Goal: Transaction & Acquisition: Purchase product/service

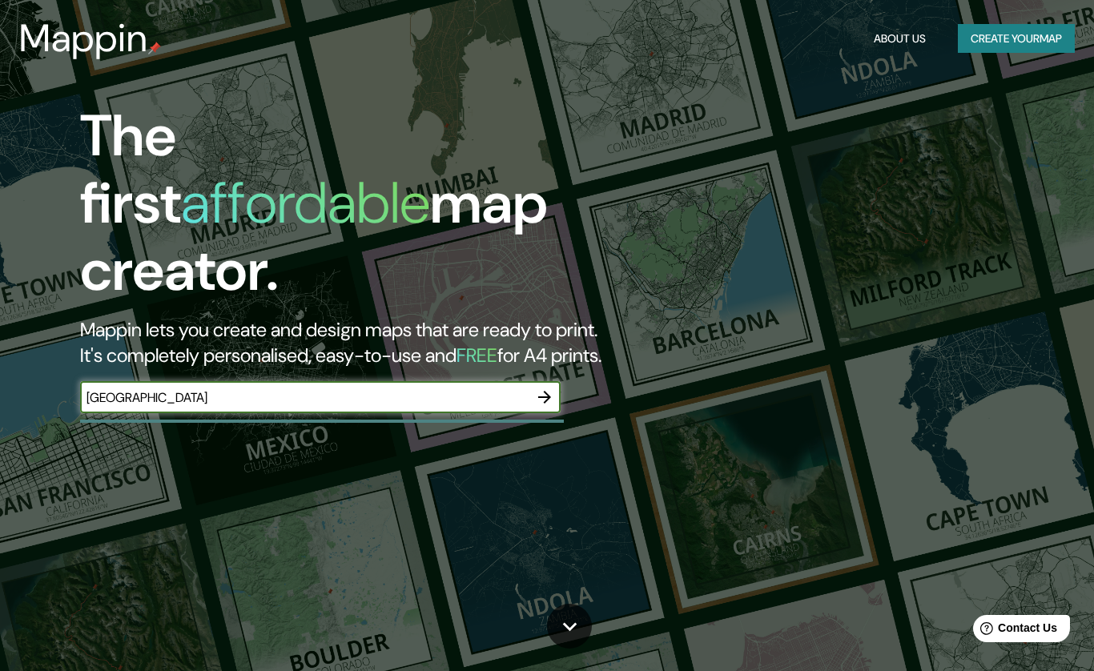
type input "Cuenca Ecuador"
click at [546, 388] on icon "button" at bounding box center [544, 397] width 19 height 19
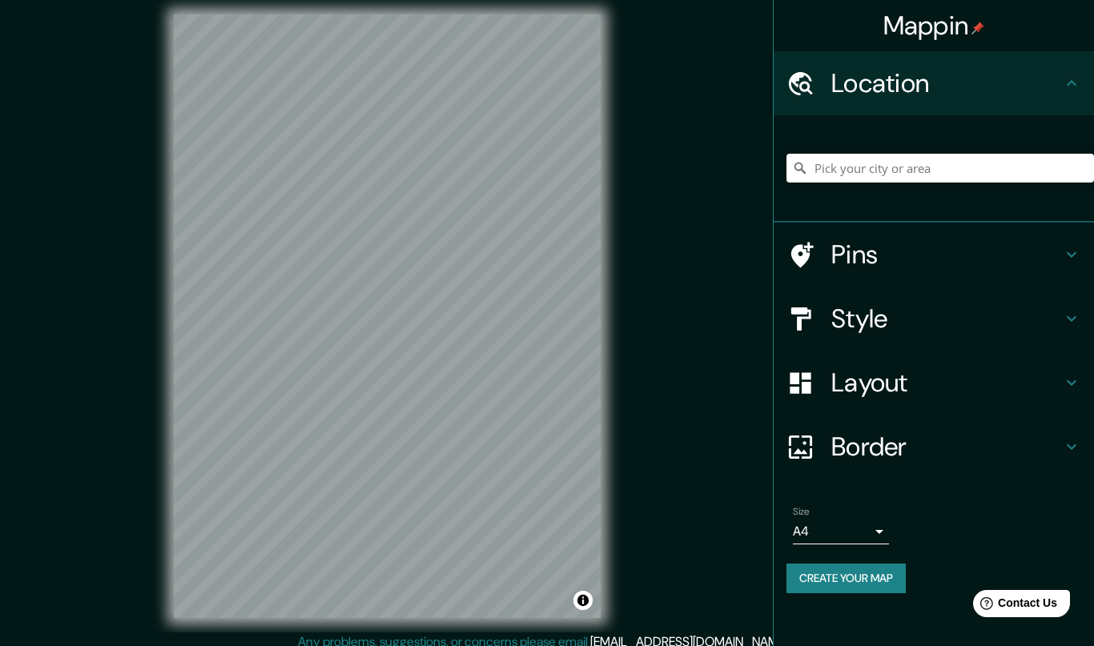
click at [869, 321] on h4 "Style" at bounding box center [946, 319] width 231 height 32
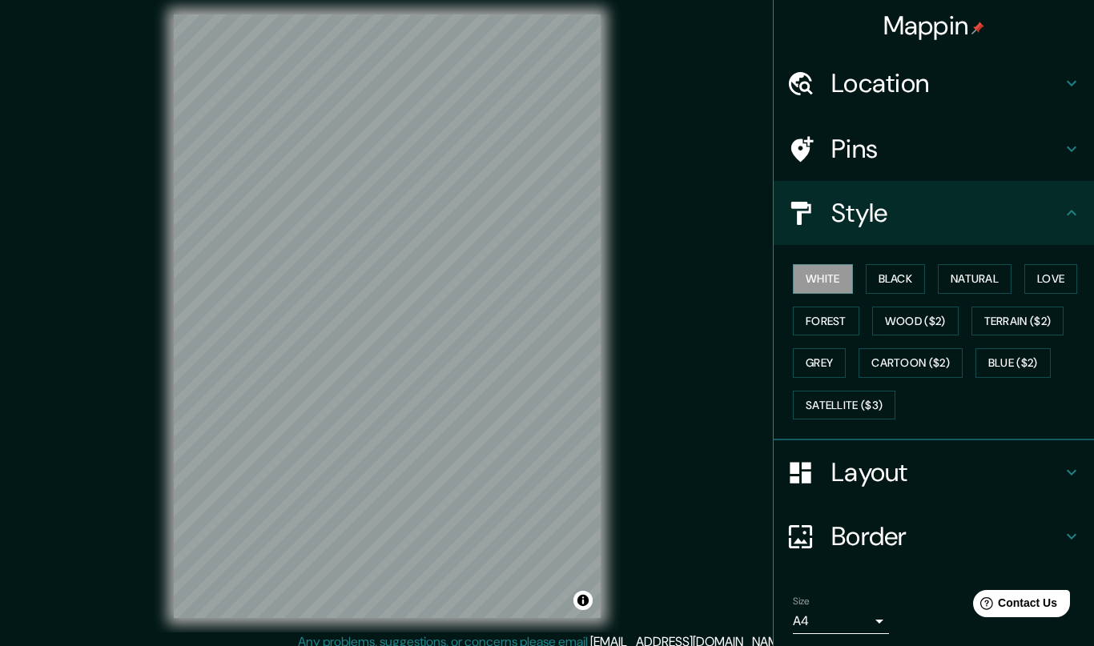
click at [893, 280] on button "Black" at bounding box center [896, 279] width 60 height 30
click at [826, 290] on button "White" at bounding box center [823, 279] width 60 height 30
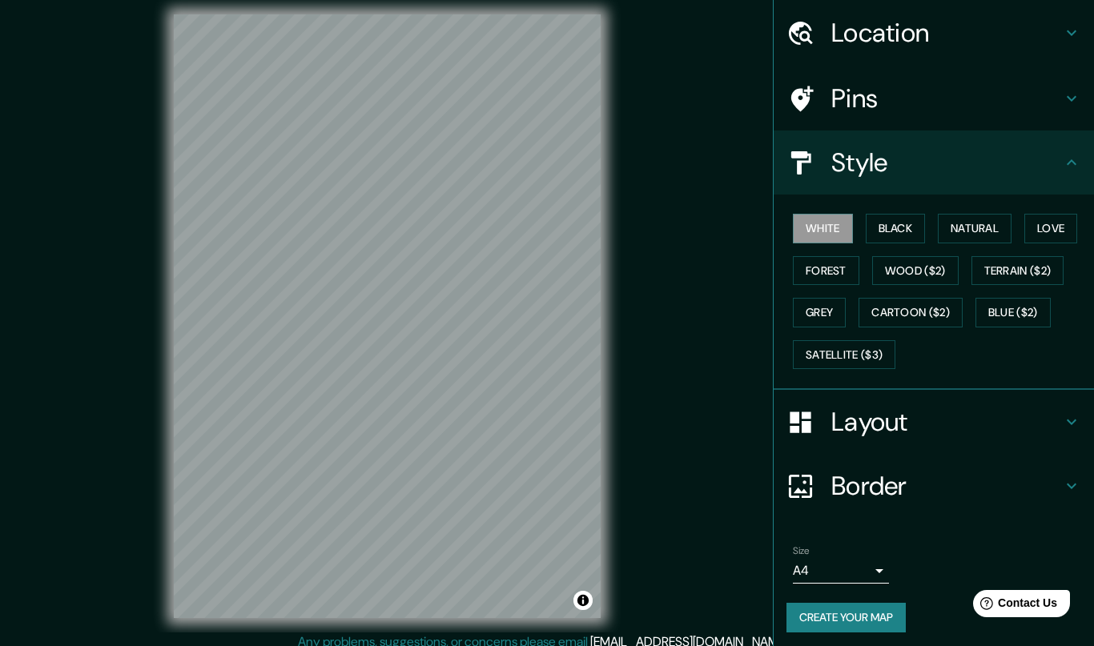
scroll to position [50, 0]
click at [863, 617] on button "Create your map" at bounding box center [845, 619] width 119 height 30
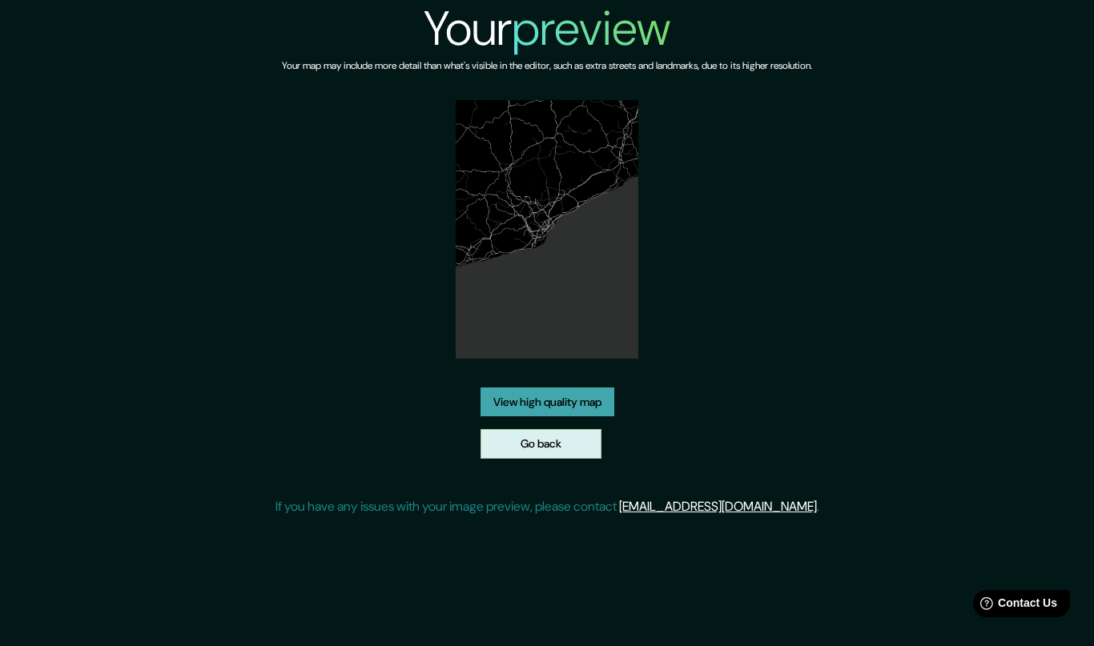
click at [571, 448] on link "Go back" at bounding box center [541, 444] width 121 height 30
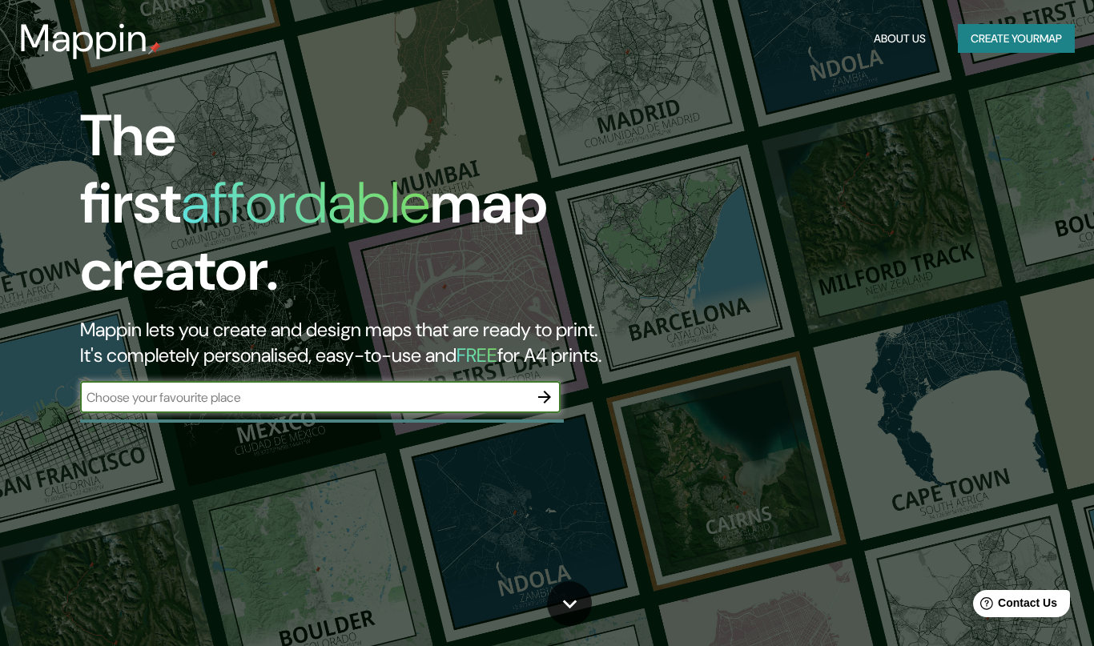
click at [553, 388] on icon "button" at bounding box center [544, 397] width 19 height 19
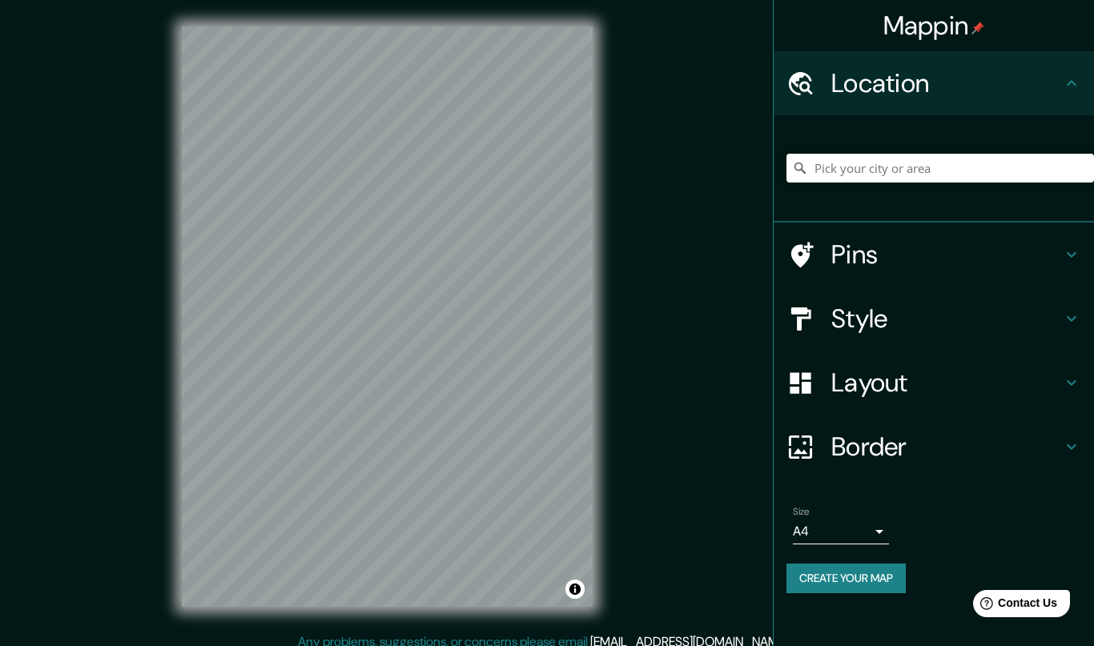
click at [1012, 76] on h4 "Location" at bounding box center [946, 83] width 231 height 32
click at [1064, 86] on icon at bounding box center [1071, 83] width 19 height 19
click at [891, 77] on h4 "Location" at bounding box center [946, 83] width 231 height 32
click at [810, 89] on icon at bounding box center [800, 84] width 28 height 28
click at [867, 256] on h4 "Pins" at bounding box center [946, 255] width 231 height 32
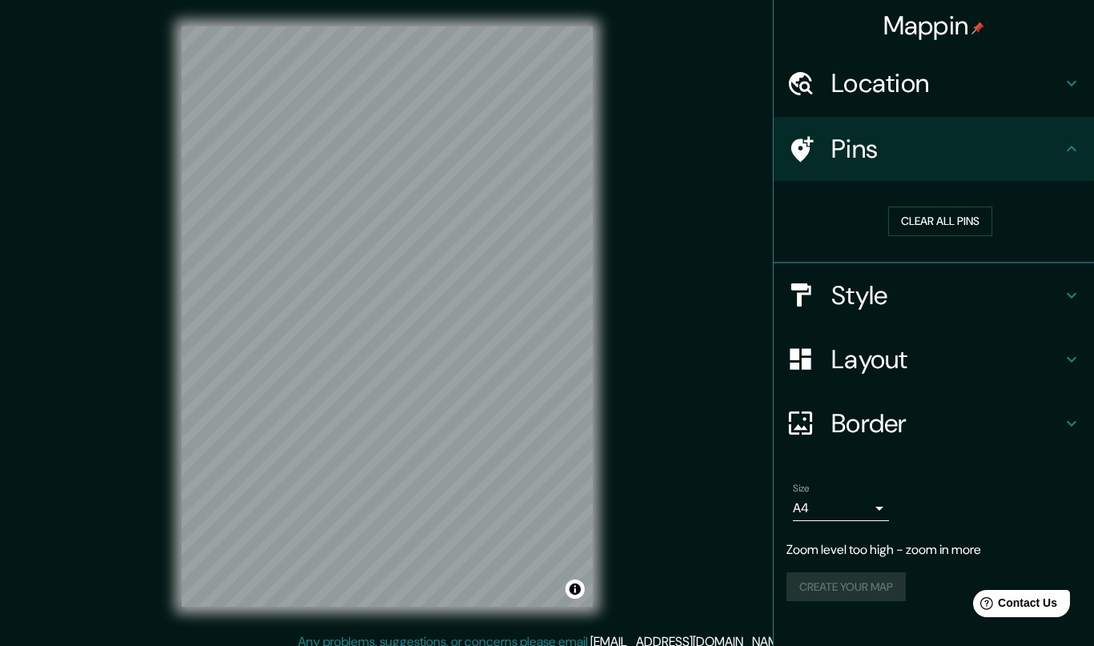
click at [945, 220] on button "Clear all pins" at bounding box center [940, 222] width 104 height 30
click at [867, 294] on h4 "Style" at bounding box center [946, 296] width 231 height 32
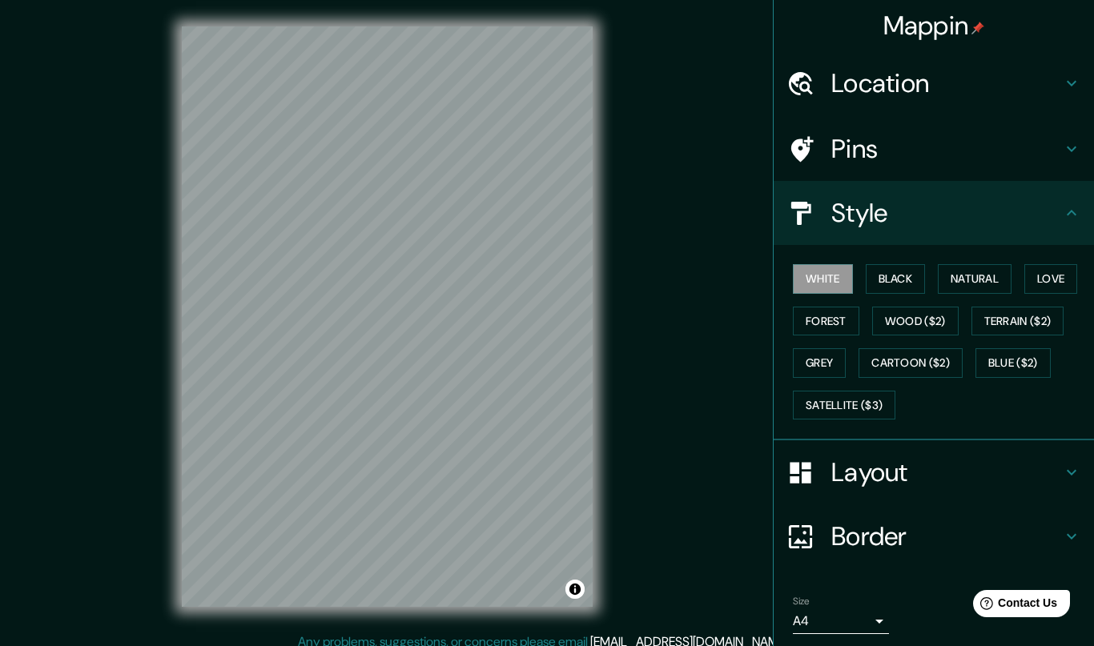
click at [900, 283] on button "Black" at bounding box center [896, 279] width 60 height 30
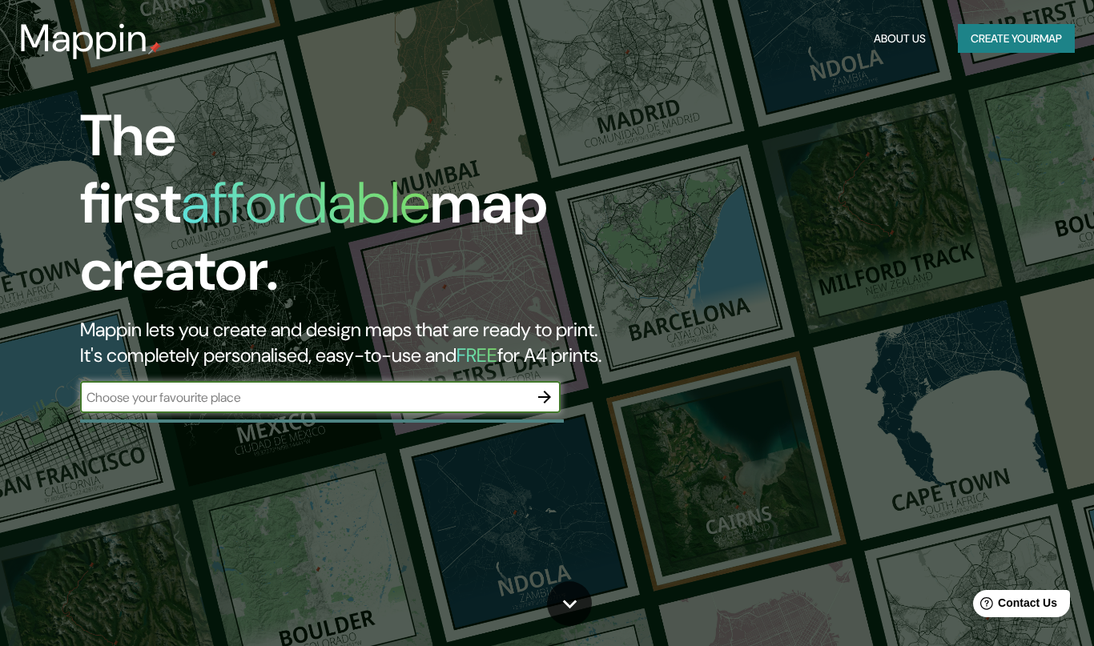
click at [546, 381] on button "button" at bounding box center [545, 397] width 32 height 32
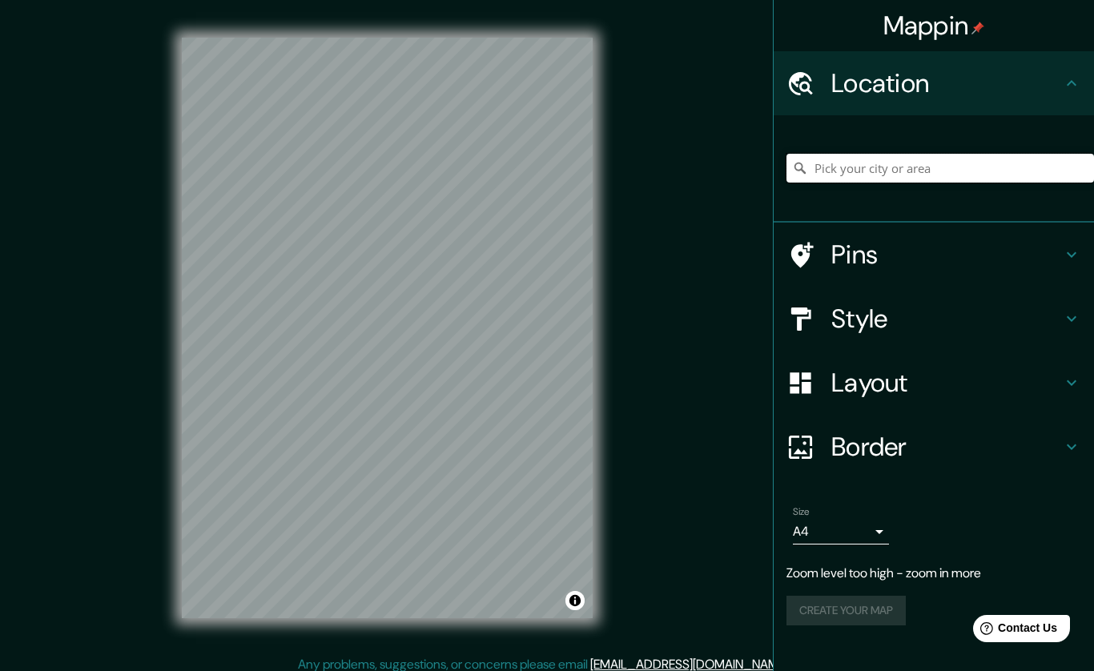
type input "Cu"
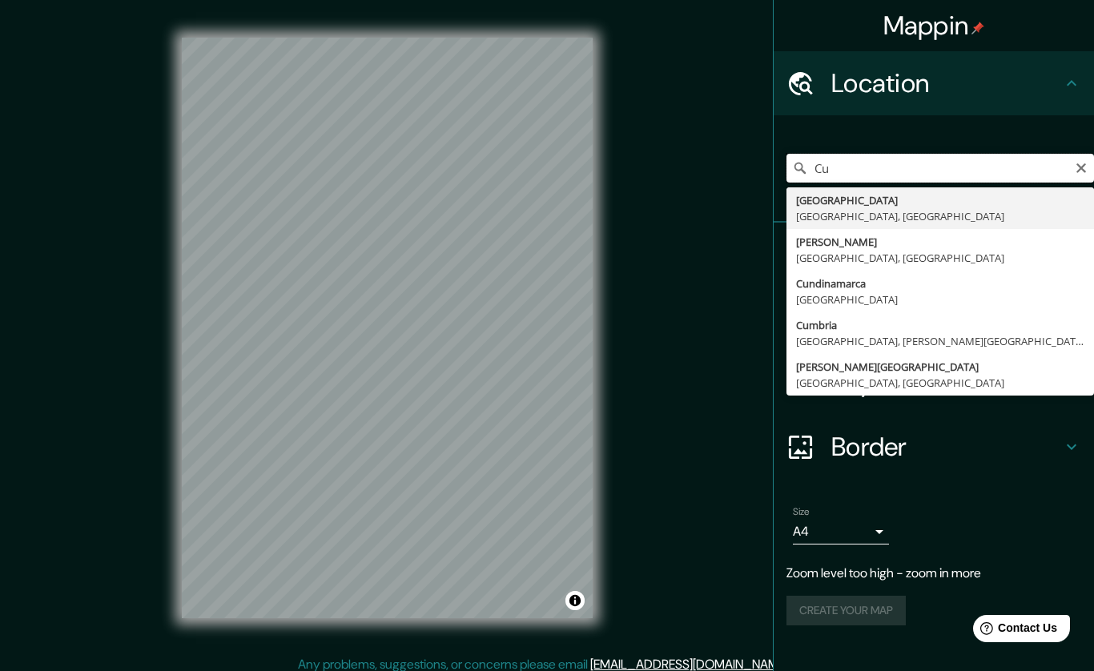
click at [870, 171] on input "Cu" at bounding box center [940, 168] width 308 height 29
click at [923, 169] on input "Cu" at bounding box center [940, 168] width 308 height 29
click at [1072, 172] on input "Cu" at bounding box center [940, 168] width 308 height 29
click at [961, 167] on input "Cu" at bounding box center [940, 168] width 308 height 29
click at [936, 173] on input "Cu" at bounding box center [940, 168] width 308 height 29
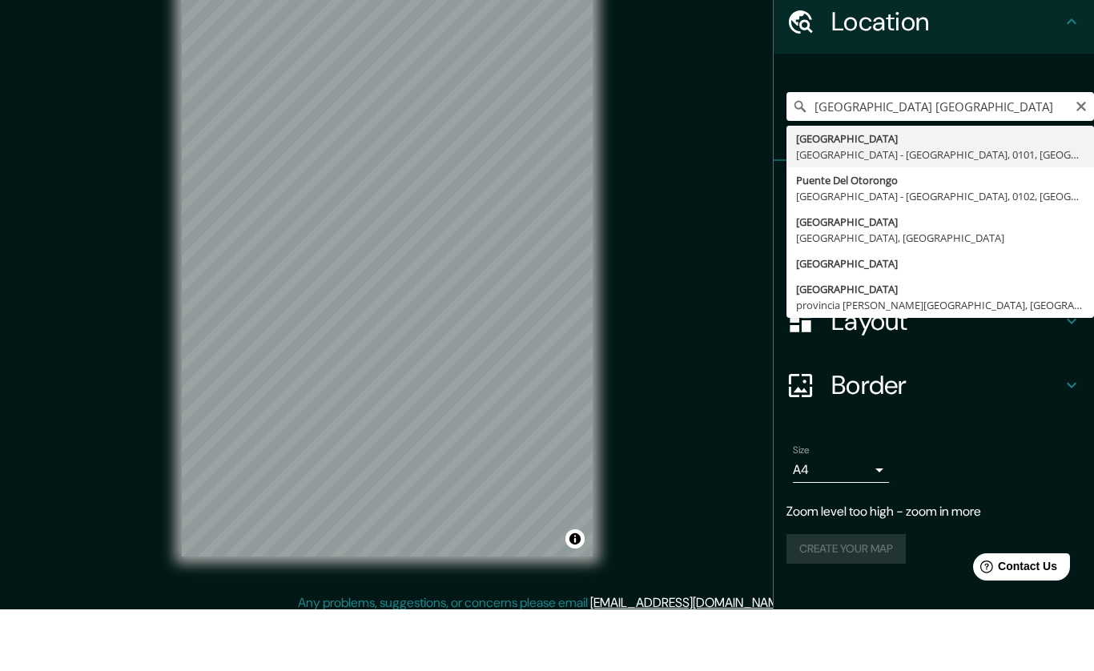
type input "[GEOGRAPHIC_DATA], [GEOGRAPHIC_DATA] - [GEOGRAPHIC_DATA], 0101, [GEOGRAPHIC_DAT…"
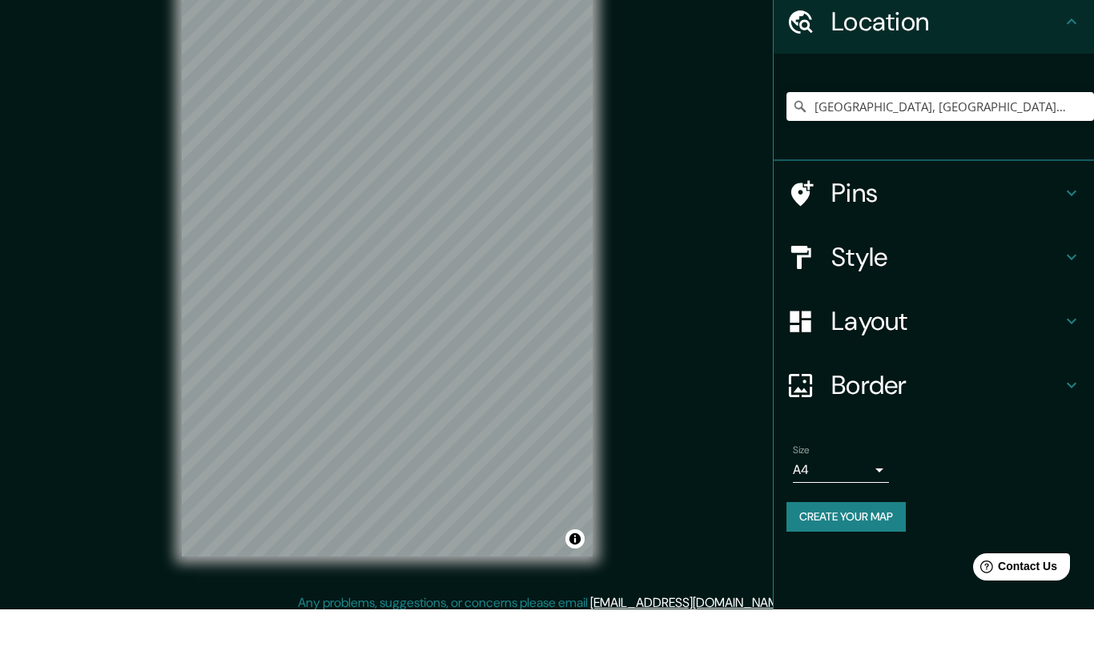
click at [735, 252] on div "Mappin Location [GEOGRAPHIC_DATA], [GEOGRAPHIC_DATA], 0101, [GEOGRAPHIC_DATA] P…" at bounding box center [547, 340] width 1094 height 681
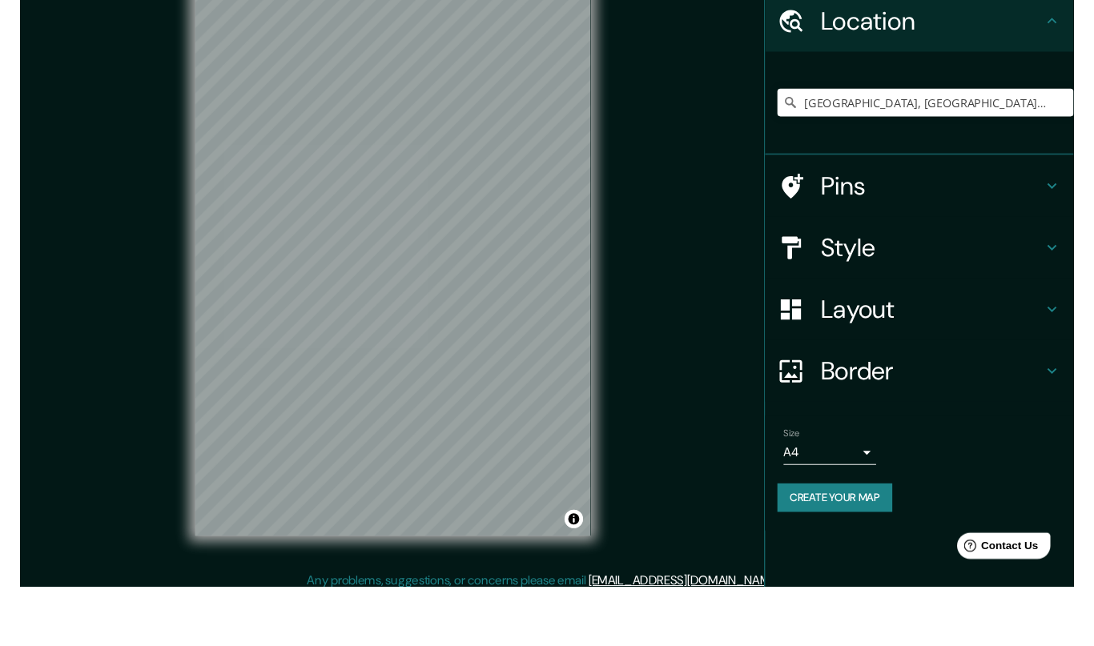
scroll to position [12, 0]
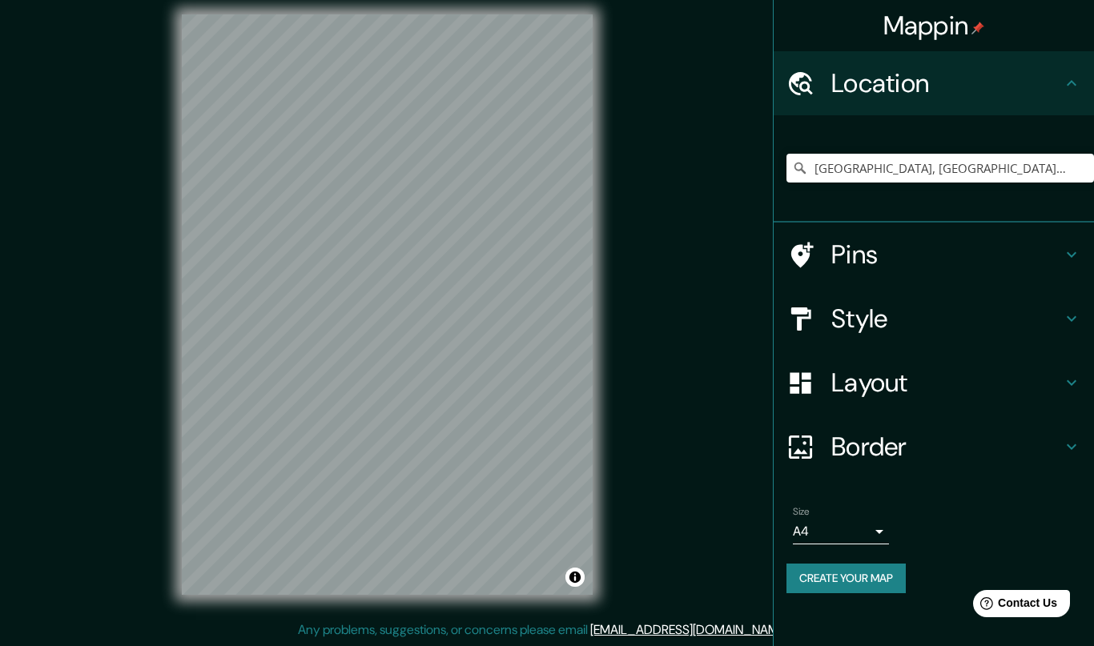
click at [858, 323] on h4 "Style" at bounding box center [946, 319] width 231 height 32
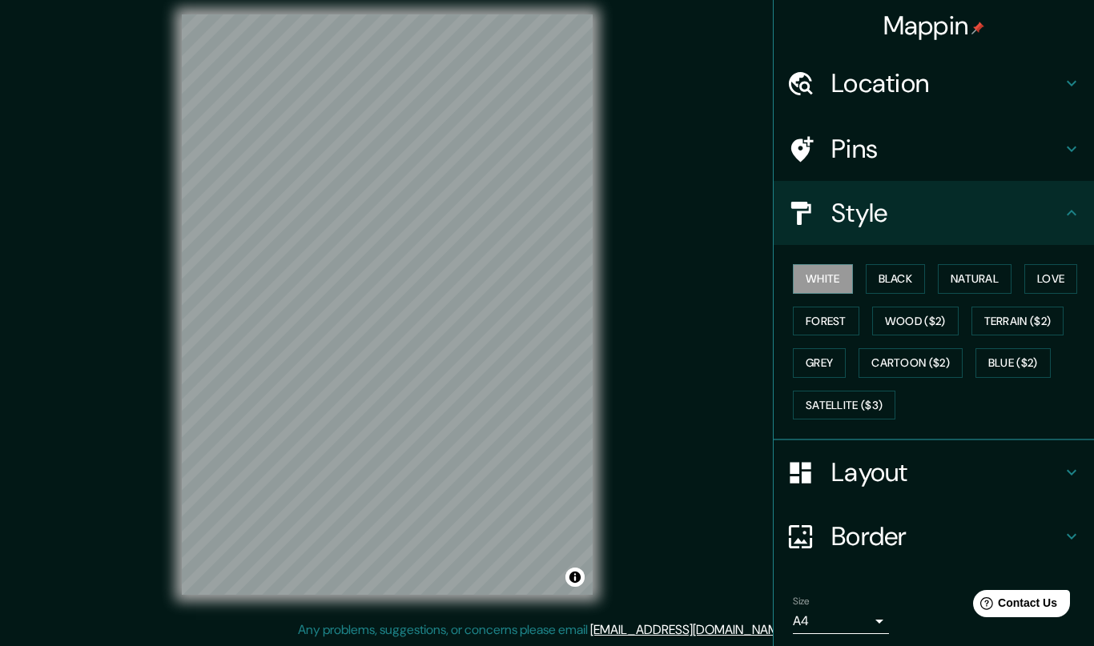
click at [902, 274] on button "Black" at bounding box center [896, 279] width 60 height 30
click at [975, 281] on button "Natural" at bounding box center [975, 279] width 74 height 30
click at [885, 282] on button "Black" at bounding box center [896, 279] width 60 height 30
click at [904, 280] on button "Black" at bounding box center [896, 279] width 60 height 30
click at [991, 284] on button "Natural" at bounding box center [975, 279] width 74 height 30
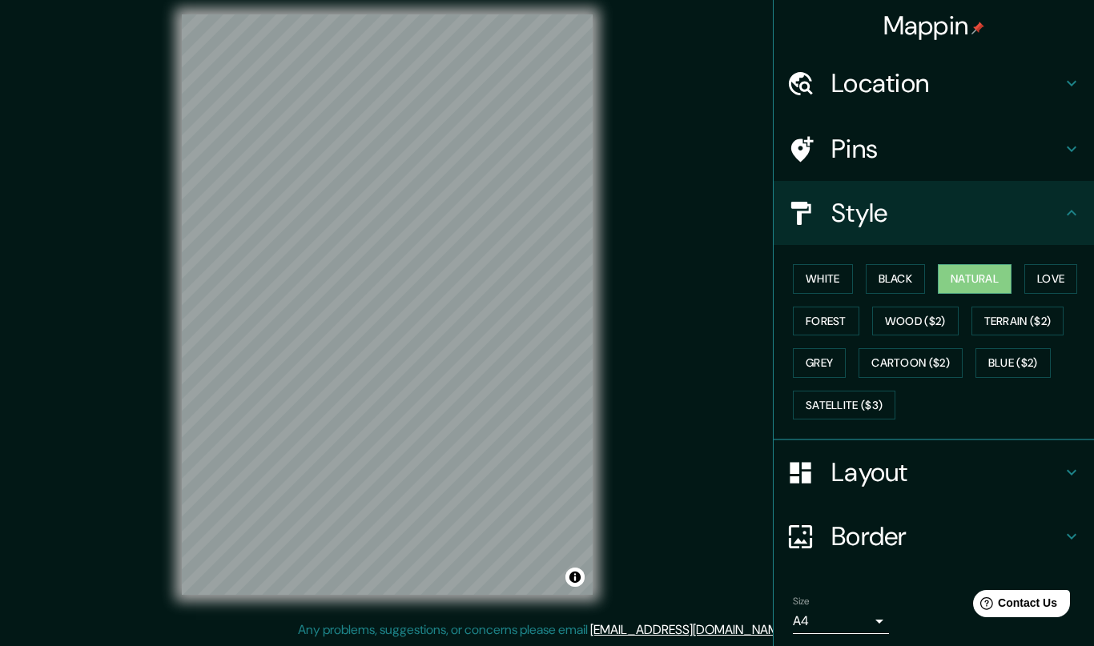
click at [1057, 275] on button "Love" at bounding box center [1050, 279] width 53 height 30
click at [991, 276] on button "Natural" at bounding box center [975, 279] width 74 height 30
click at [835, 317] on button "Forest" at bounding box center [826, 322] width 66 height 30
click at [922, 315] on button "Wood ($2)" at bounding box center [915, 322] width 86 height 30
click at [1017, 318] on button "Terrain ($2)" at bounding box center [1017, 322] width 93 height 30
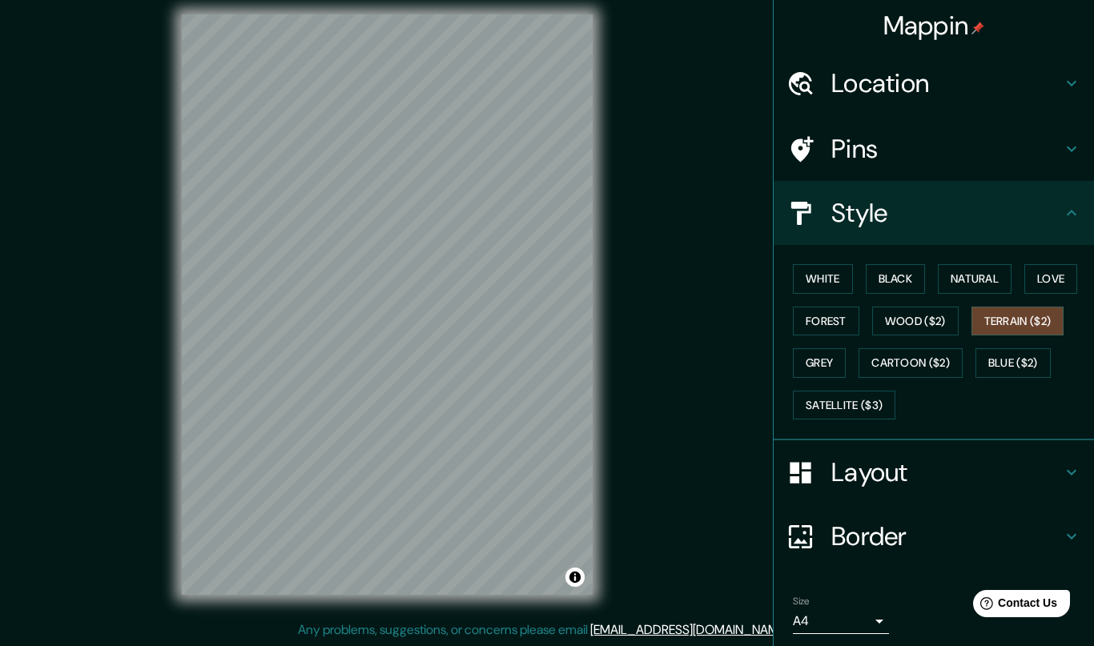
click at [830, 364] on button "Grey" at bounding box center [819, 363] width 53 height 30
click at [915, 324] on button "Wood ($2)" at bounding box center [915, 322] width 86 height 30
click at [1021, 315] on button "Terrain ($2)" at bounding box center [1017, 322] width 93 height 30
click at [831, 361] on button "Grey" at bounding box center [819, 363] width 53 height 30
click at [899, 357] on button "Cartoon ($2)" at bounding box center [911, 363] width 104 height 30
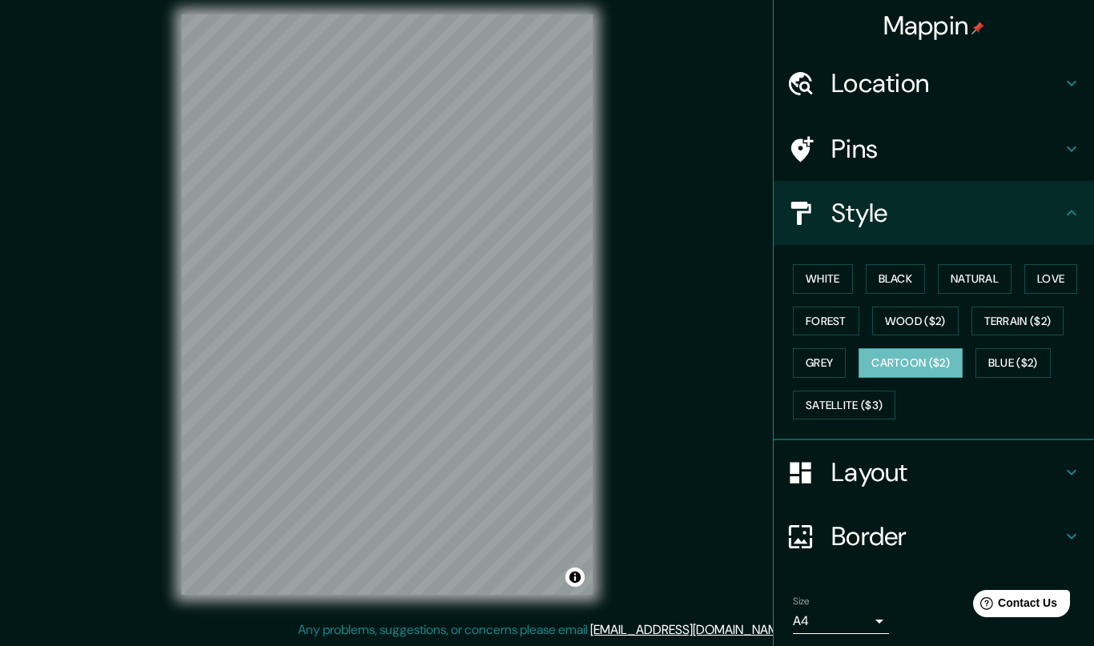
click at [1002, 350] on button "Blue ($2)" at bounding box center [1012, 363] width 75 height 30
click at [870, 402] on button "Satellite ($3)" at bounding box center [844, 406] width 103 height 30
click at [999, 318] on button "Terrain ($2)" at bounding box center [1017, 322] width 93 height 30
click at [890, 281] on button "Black" at bounding box center [896, 279] width 60 height 30
click at [859, 477] on h4 "Layout" at bounding box center [946, 472] width 231 height 32
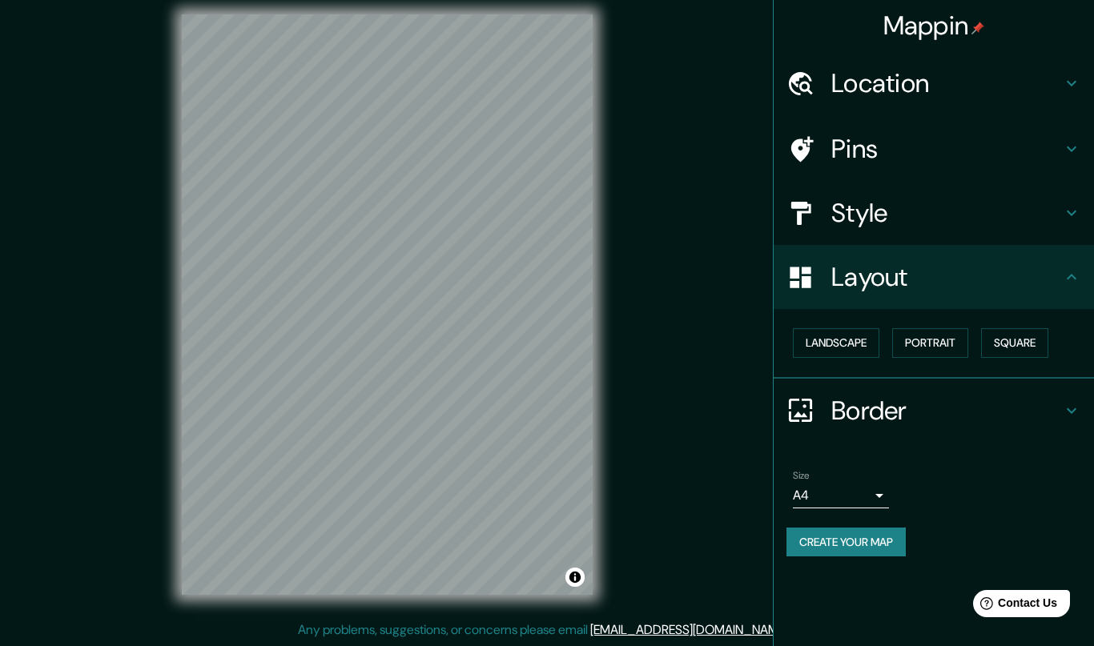
click at [855, 336] on button "Landscape" at bounding box center [836, 343] width 86 height 30
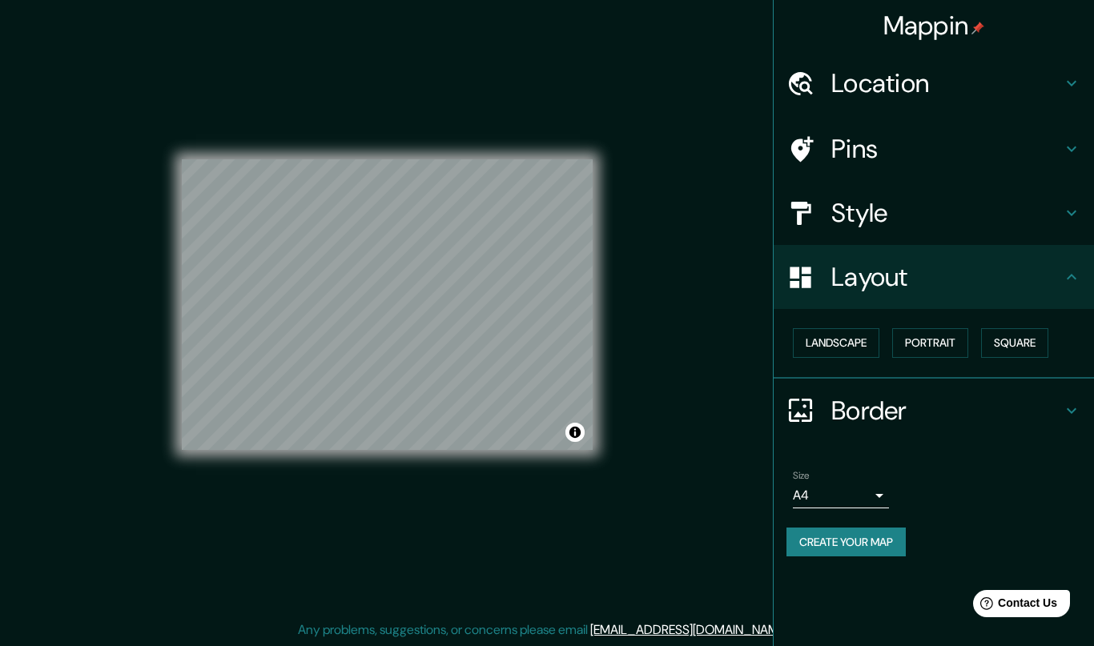
click at [915, 337] on button "Portrait" at bounding box center [930, 343] width 76 height 30
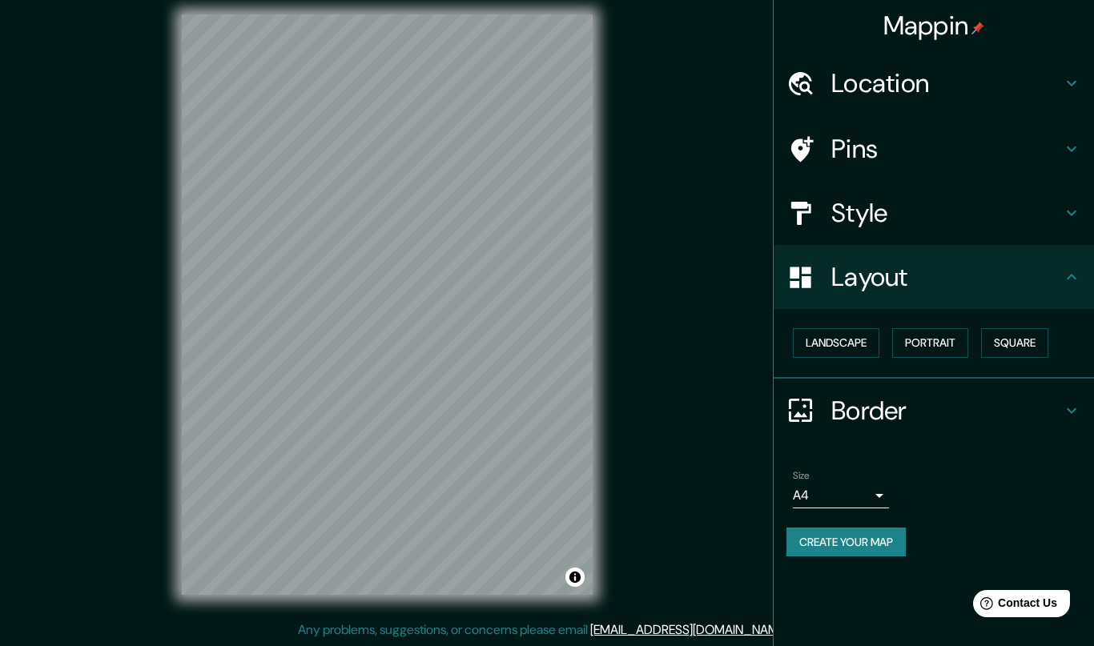
click at [998, 336] on button "Square" at bounding box center [1014, 343] width 67 height 30
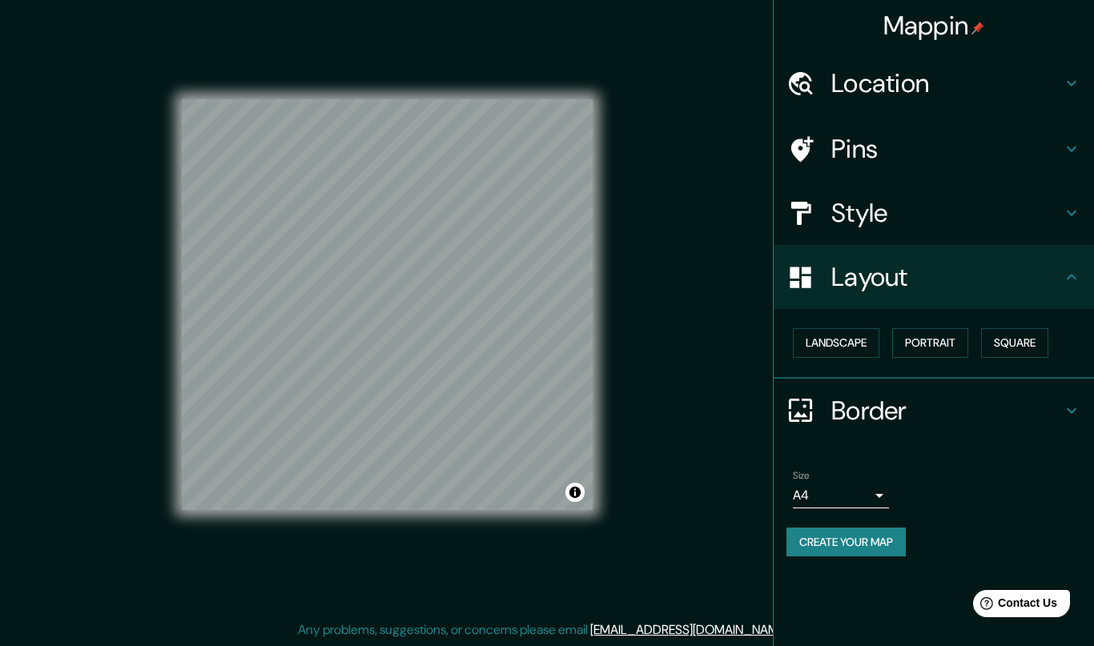
click at [847, 343] on button "Landscape" at bounding box center [836, 343] width 86 height 30
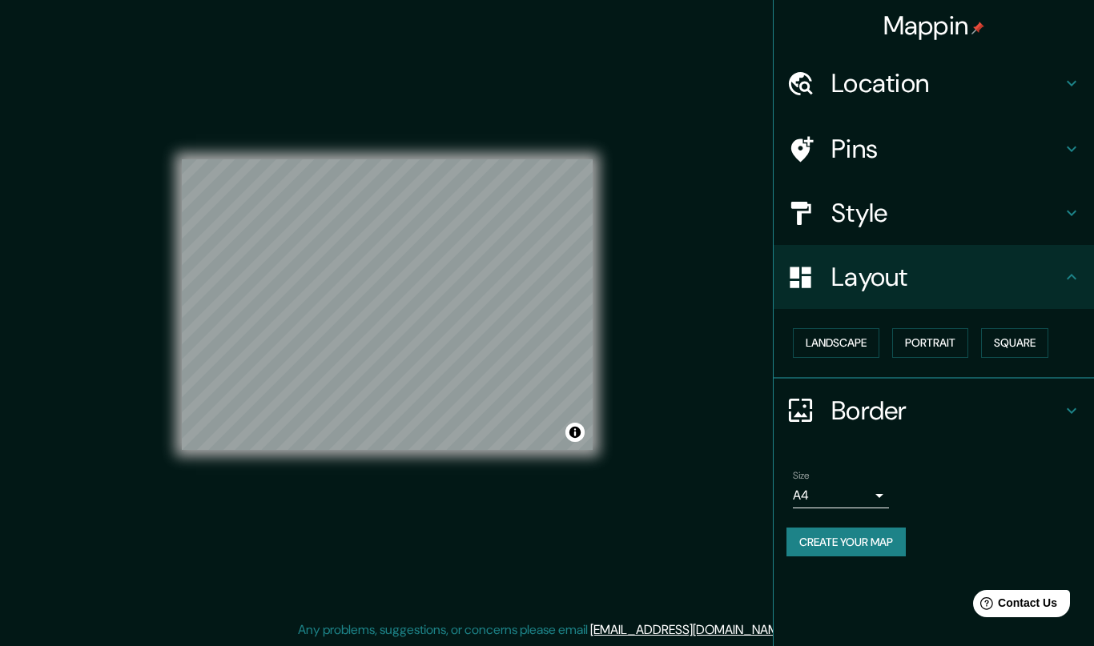
click at [881, 146] on h4 "Pins" at bounding box center [946, 149] width 231 height 32
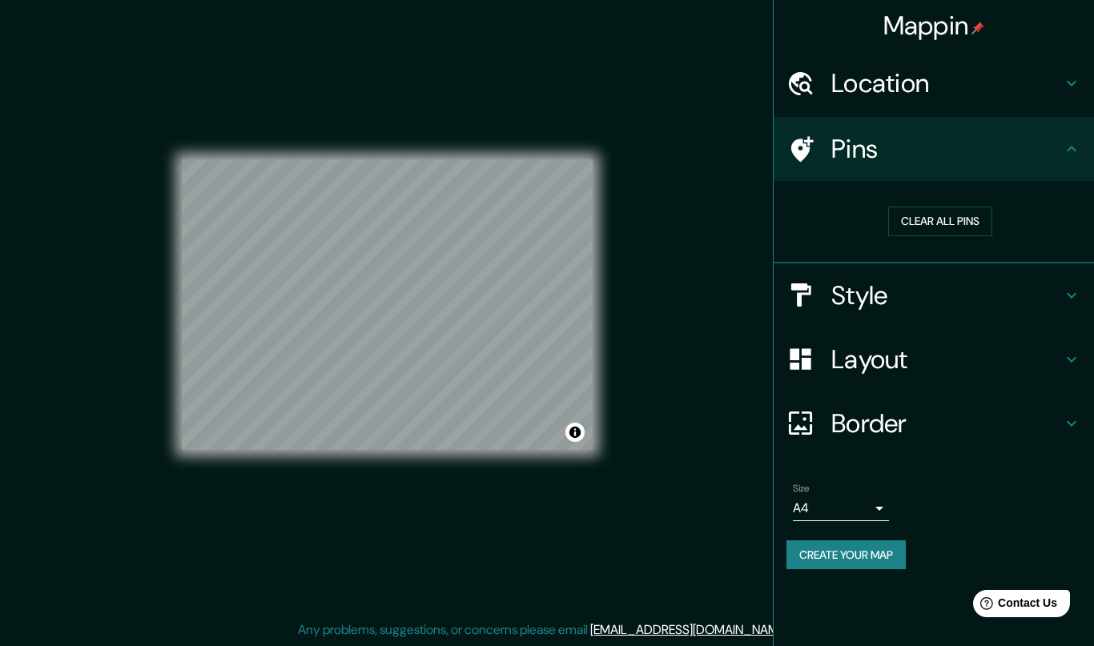
click at [895, 95] on h4 "Location" at bounding box center [946, 83] width 231 height 32
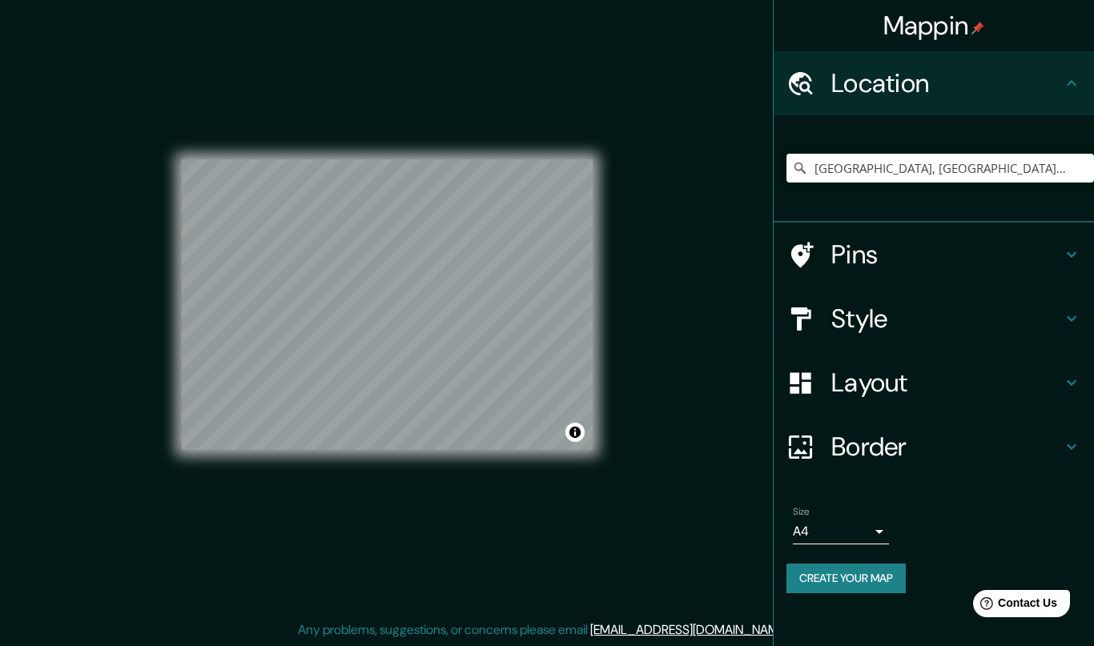
click at [878, 372] on h4 "Layout" at bounding box center [946, 383] width 231 height 32
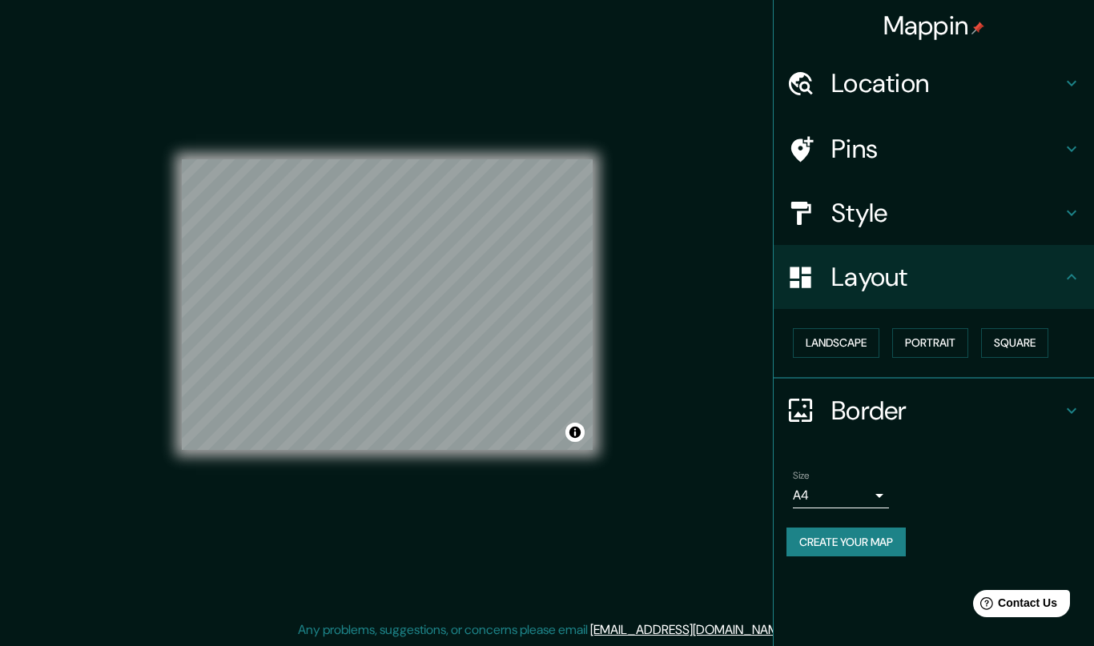
click at [872, 222] on h4 "Style" at bounding box center [946, 213] width 231 height 32
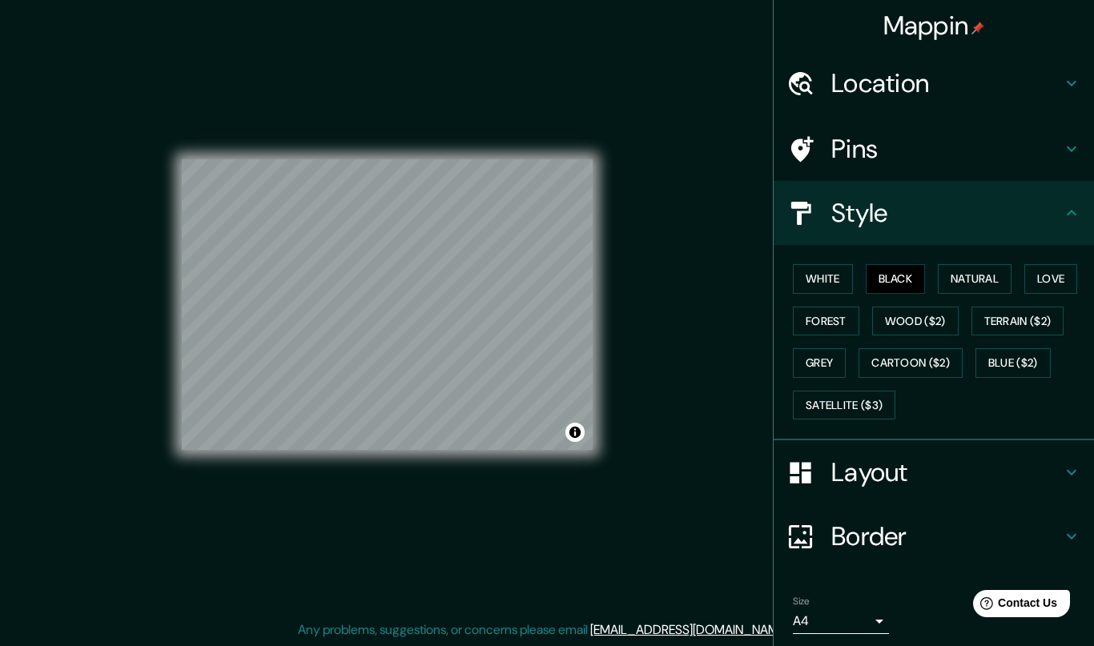
click at [834, 278] on button "White" at bounding box center [823, 279] width 60 height 30
click at [883, 272] on button "Black" at bounding box center [896, 279] width 60 height 30
click at [839, 317] on button "Forest" at bounding box center [826, 322] width 66 height 30
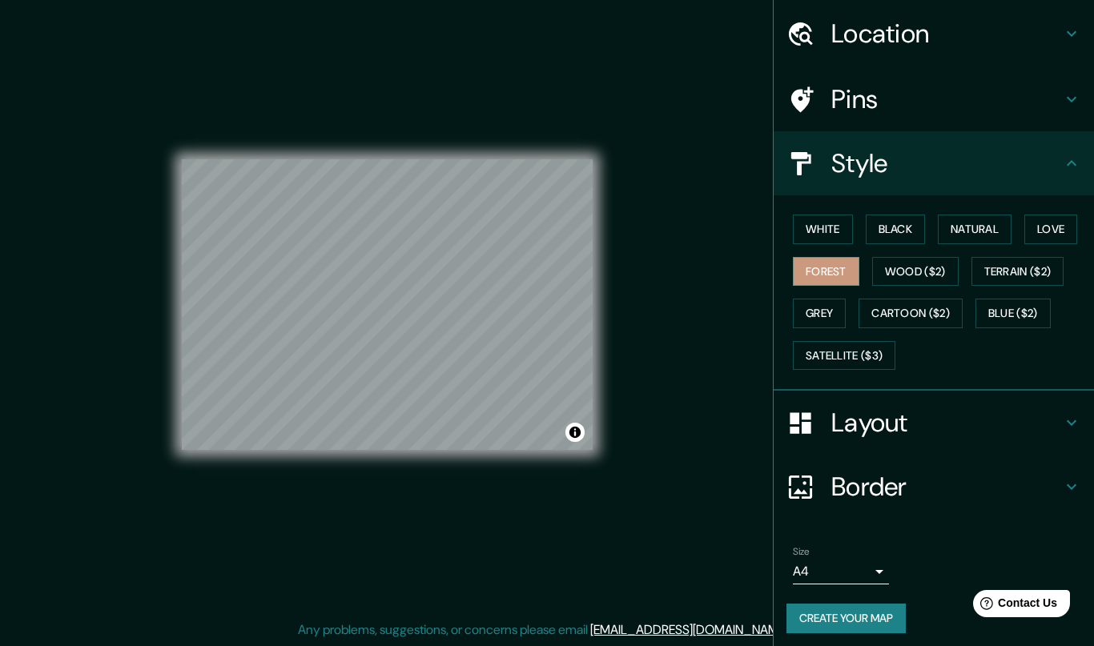
click at [875, 485] on h4 "Border" at bounding box center [946, 487] width 231 height 32
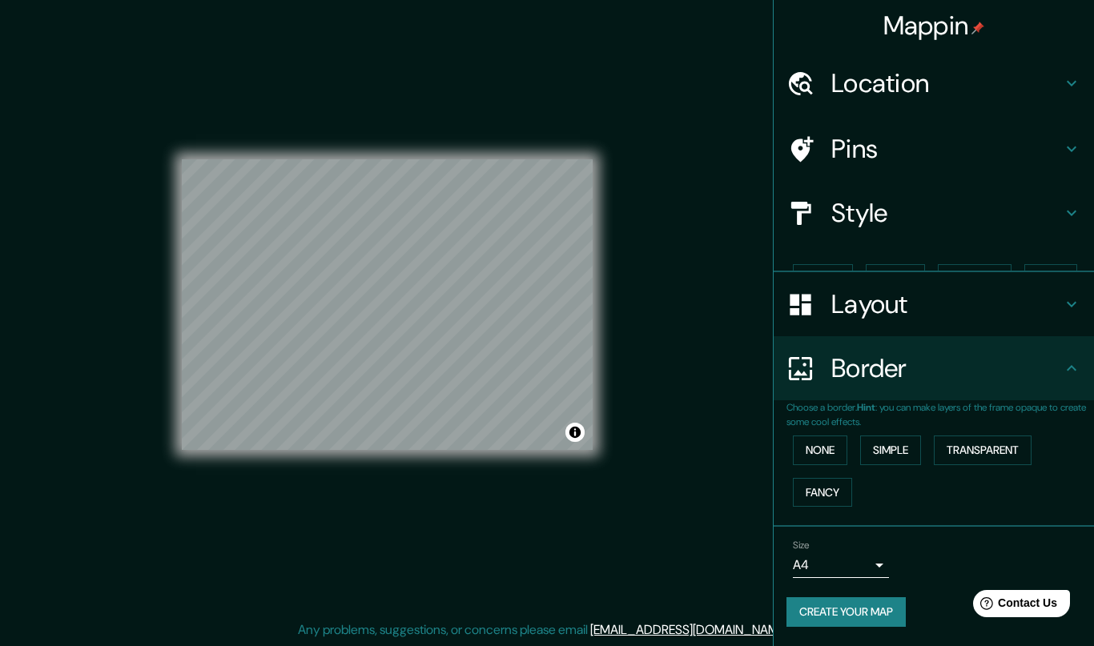
scroll to position [0, 0]
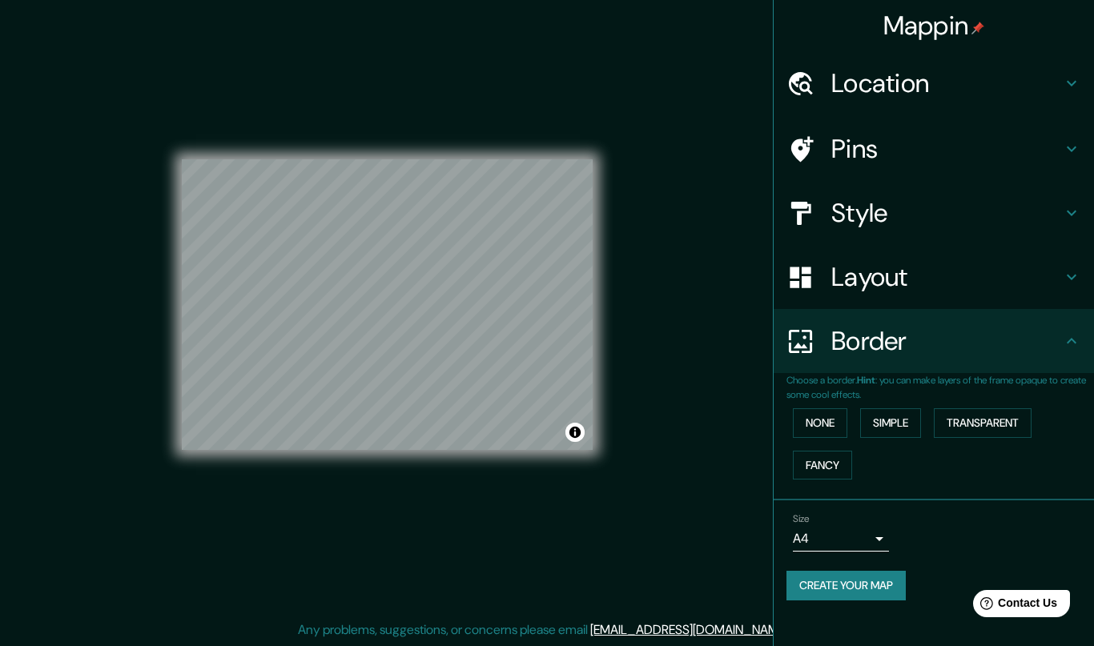
click at [823, 418] on button "None" at bounding box center [820, 423] width 54 height 30
click at [887, 420] on button "Simple" at bounding box center [890, 423] width 61 height 30
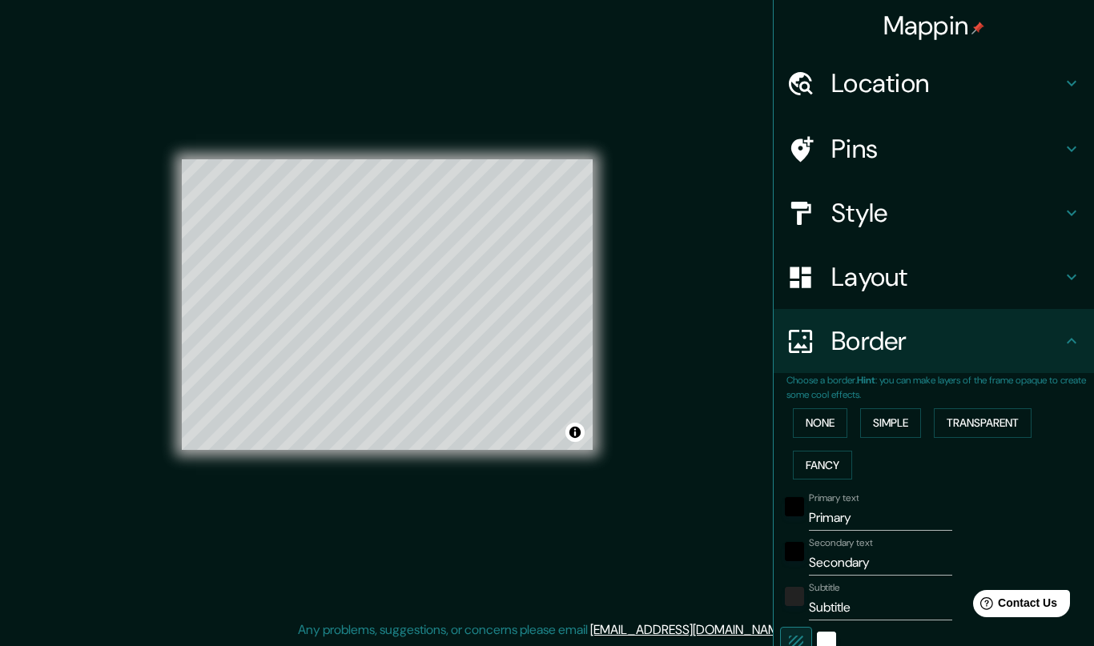
click at [958, 416] on button "Transparent" at bounding box center [983, 423] width 98 height 30
click at [836, 458] on button "Fancy" at bounding box center [822, 466] width 59 height 30
click at [825, 420] on button "None" at bounding box center [820, 423] width 54 height 30
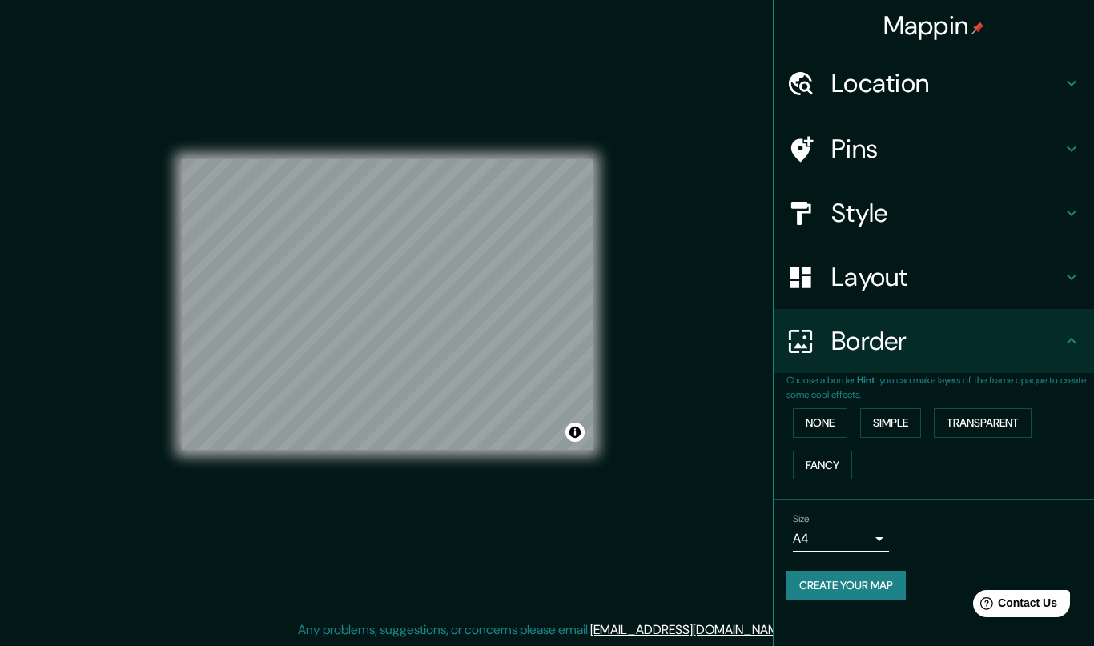
click at [869, 537] on body "Mappin Location [GEOGRAPHIC_DATA], [GEOGRAPHIC_DATA], 0101, [GEOGRAPHIC_DATA] P…" at bounding box center [547, 311] width 1094 height 646
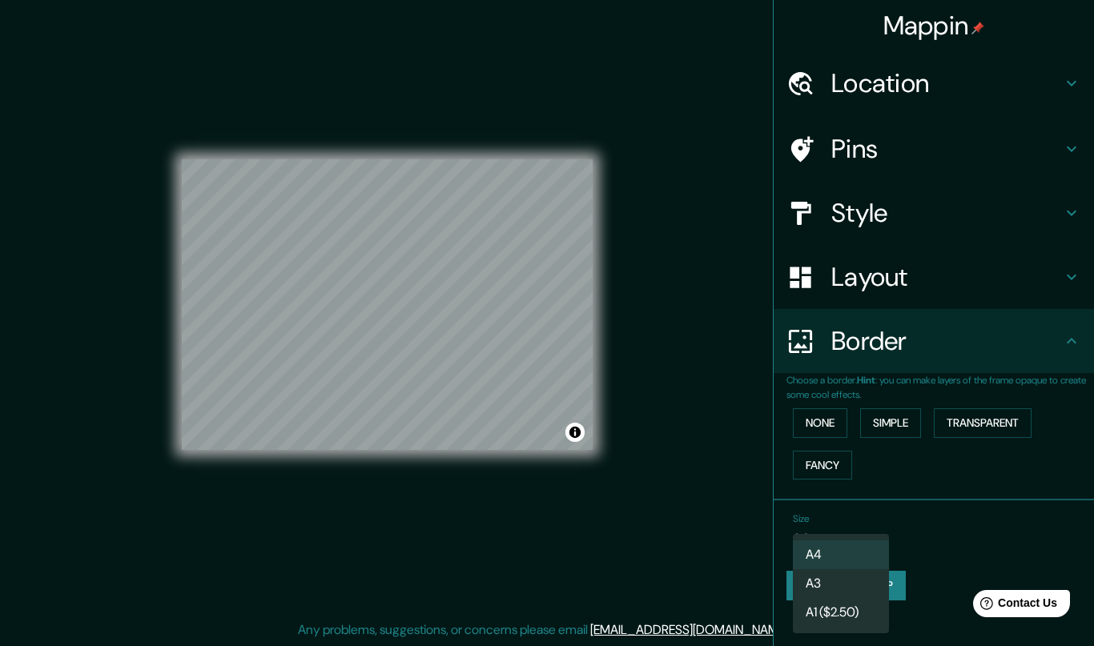
click at [944, 529] on div at bounding box center [547, 323] width 1094 height 646
click at [886, 576] on button "Create your map" at bounding box center [845, 586] width 119 height 30
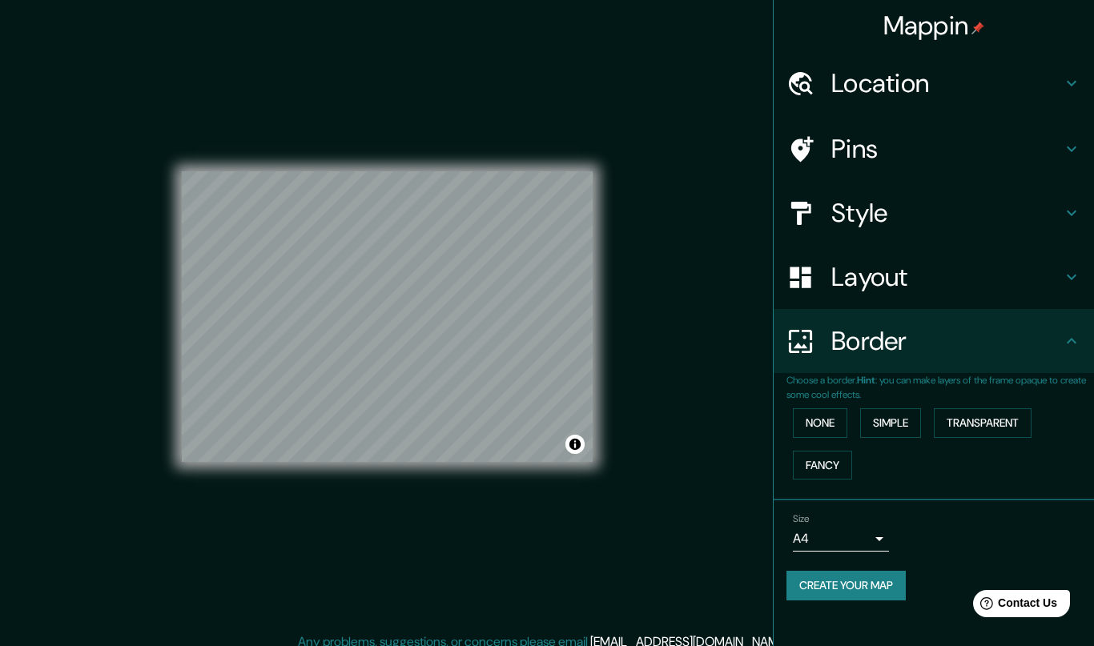
click at [880, 101] on div "Location" at bounding box center [934, 83] width 320 height 64
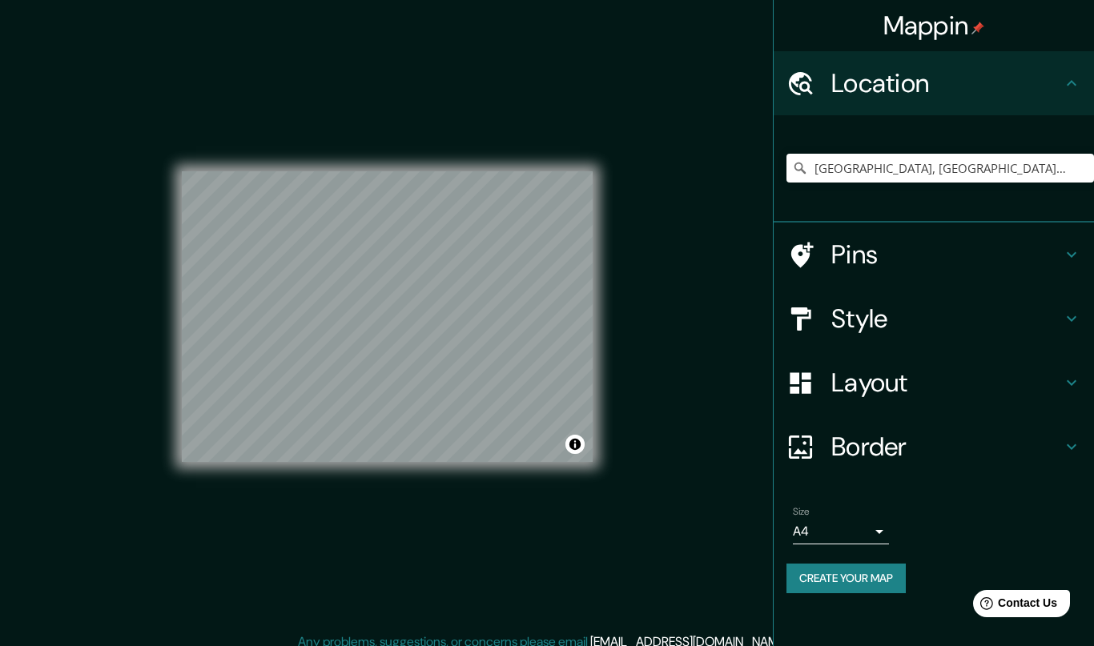
click at [851, 307] on h4 "Style" at bounding box center [946, 319] width 231 height 32
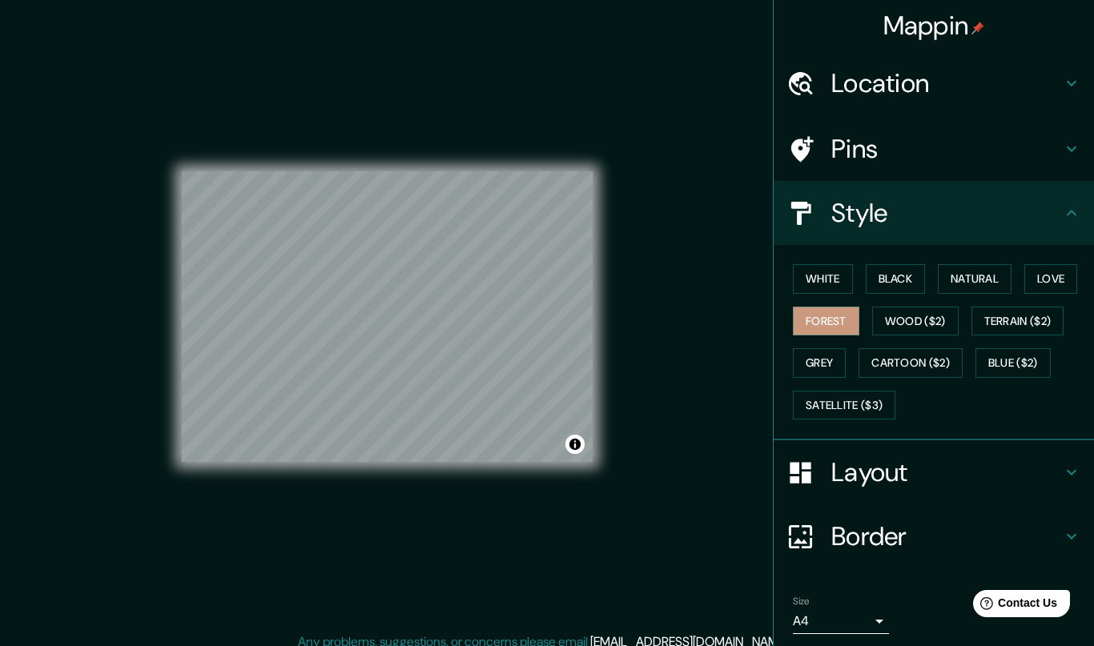
click at [900, 275] on button "Black" at bounding box center [896, 279] width 60 height 30
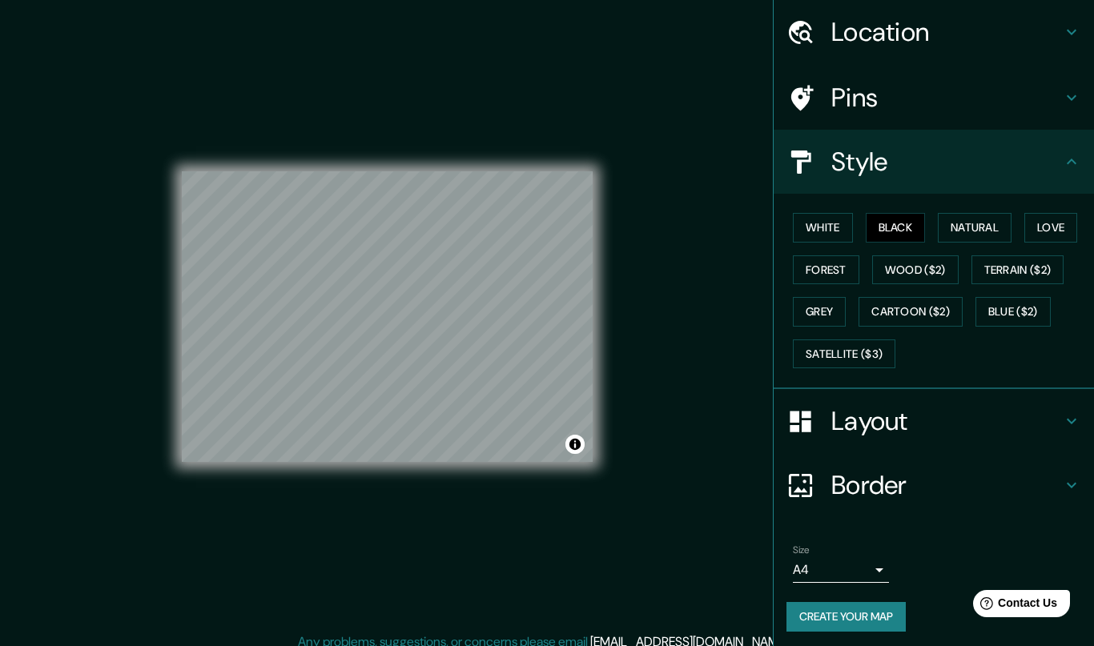
scroll to position [50, 0]
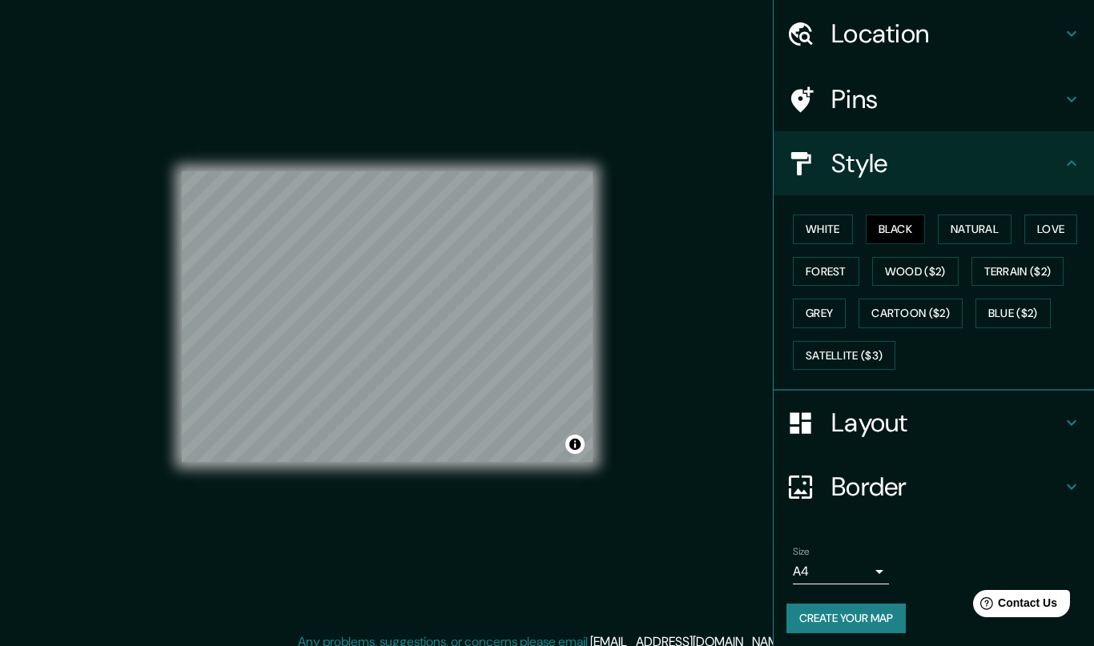
click at [847, 614] on button "Create your map" at bounding box center [845, 619] width 119 height 30
click at [572, 445] on button "Toggle attribution" at bounding box center [574, 444] width 19 height 19
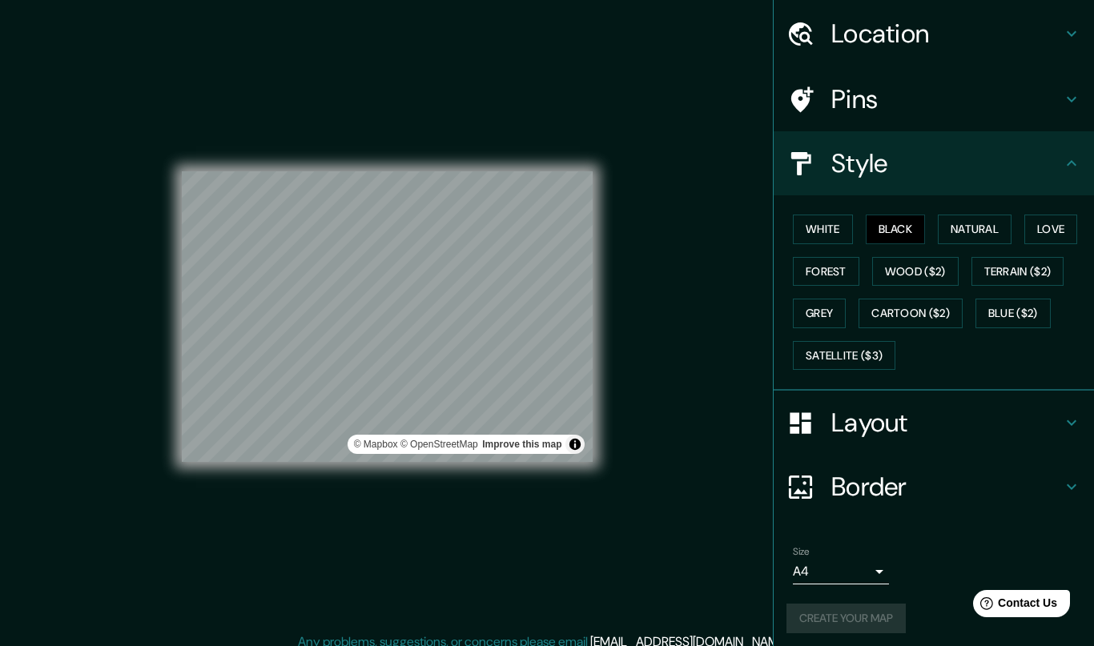
click at [637, 444] on div "Mappin Location [GEOGRAPHIC_DATA], [GEOGRAPHIC_DATA], 0101, [GEOGRAPHIC_DATA] P…" at bounding box center [547, 329] width 1094 height 658
click at [656, 433] on div "Mappin Location [GEOGRAPHIC_DATA], [GEOGRAPHIC_DATA], 0101, [GEOGRAPHIC_DATA] P…" at bounding box center [547, 329] width 1094 height 658
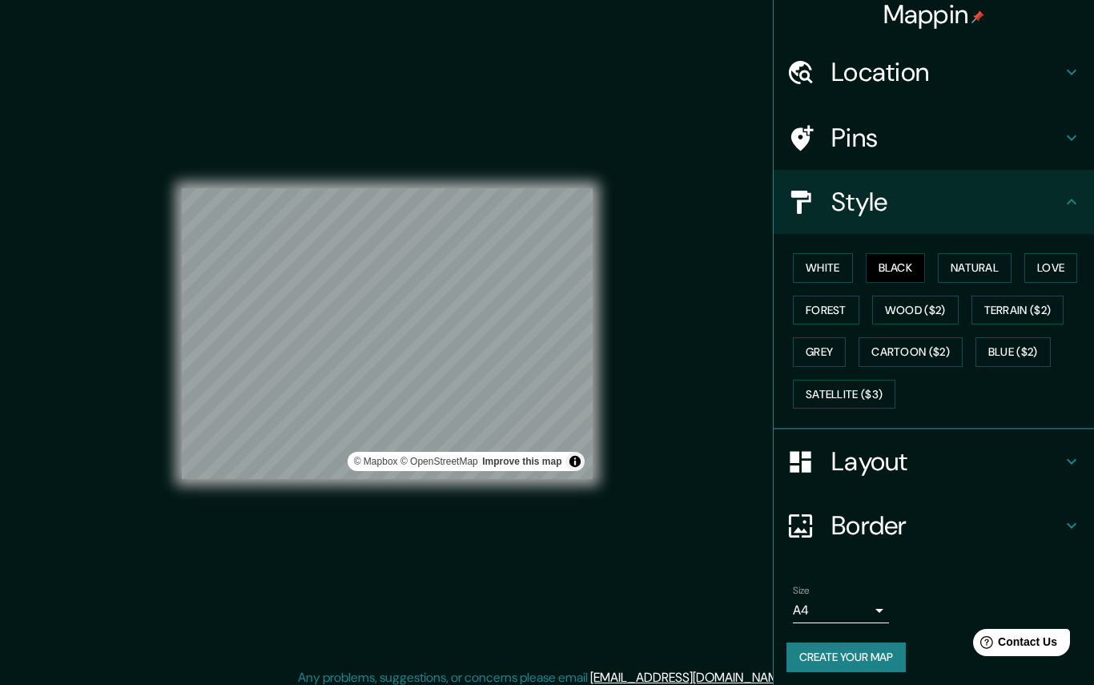
scroll to position [9, 0]
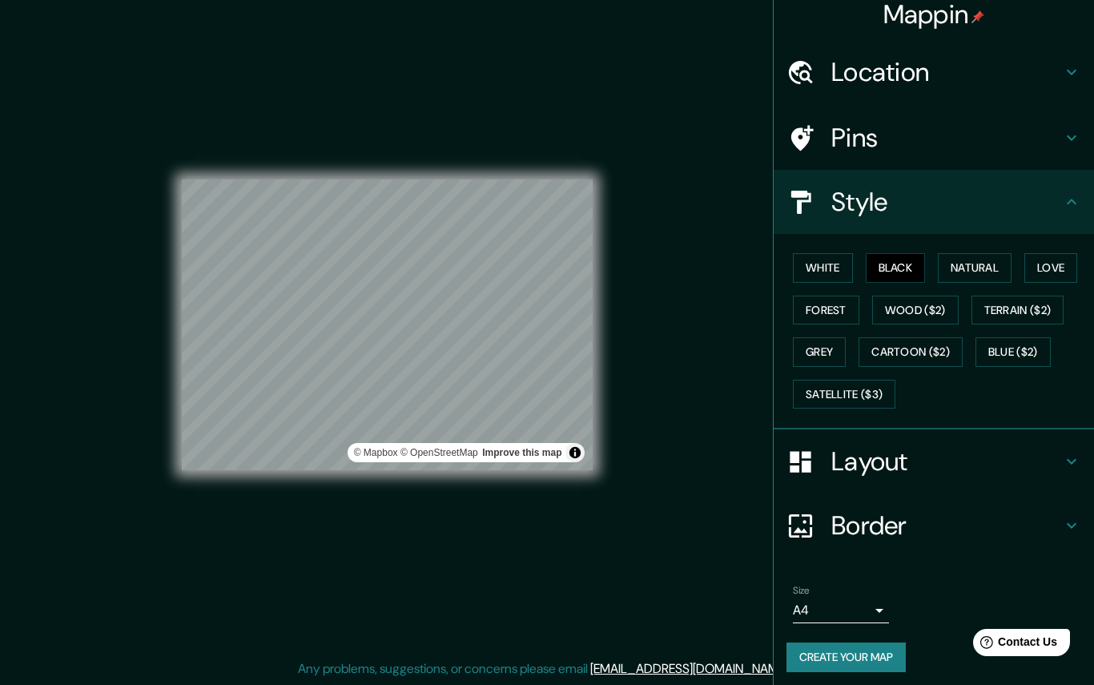
click at [863, 663] on button "Create your map" at bounding box center [845, 657] width 119 height 30
click at [885, 650] on button "Create your map" at bounding box center [845, 657] width 119 height 30
